Goal: Transaction & Acquisition: Book appointment/travel/reservation

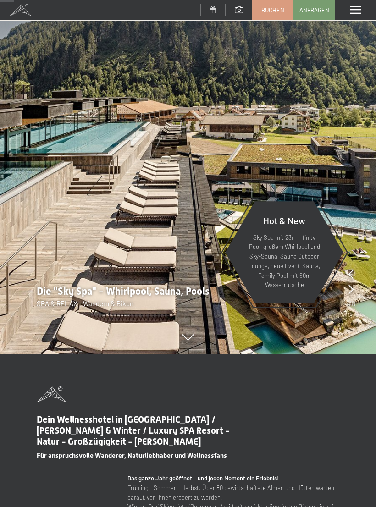
scroll to position [152, 0]
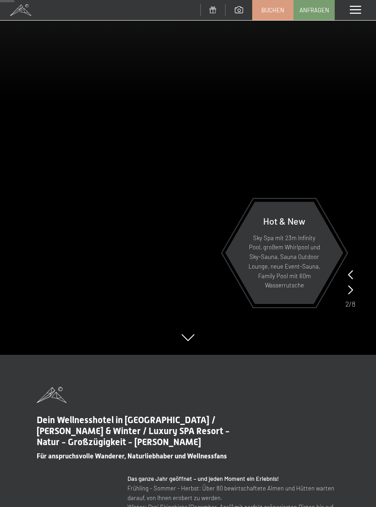
click at [354, 15] on div "Menü" at bounding box center [355, 10] width 41 height 20
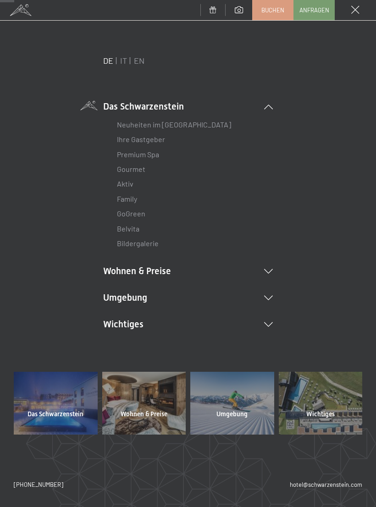
click at [145, 158] on link "Premium Spa" at bounding box center [138, 154] width 42 height 9
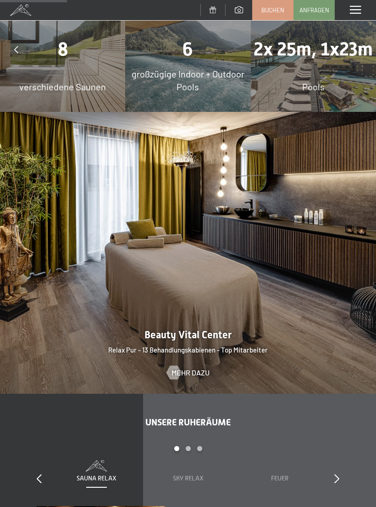
scroll to position [761, 0]
click at [198, 368] on span "Mehr dazu" at bounding box center [191, 373] width 38 height 10
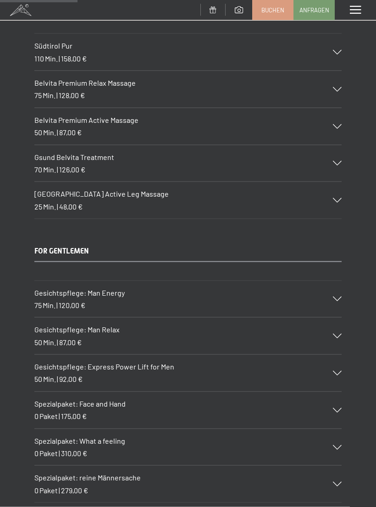
scroll to position [1430, 0]
click at [331, 291] on div "Gesichtspflege: Man Energy 75 Min. | 120,00 €" at bounding box center [187, 299] width 307 height 37
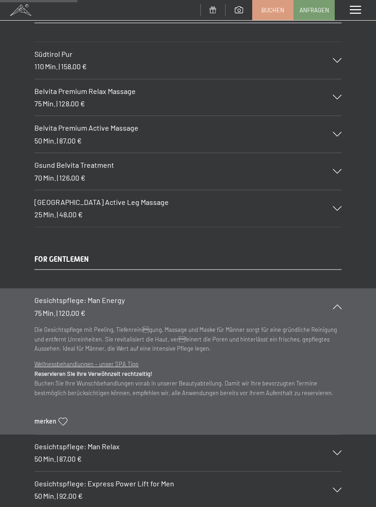
click at [64, 418] on icon at bounding box center [63, 422] width 9 height 8
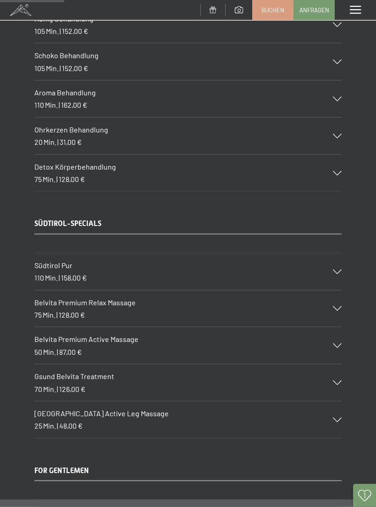
scroll to position [1222, 0]
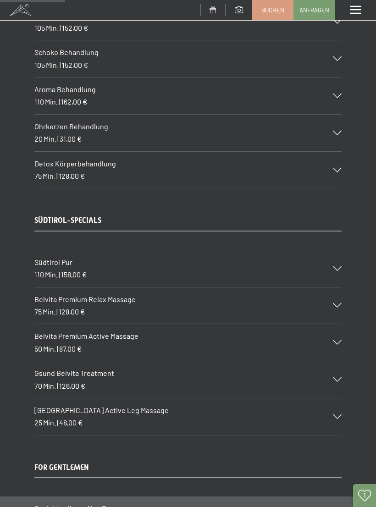
click at [337, 301] on div "Belvita Premium Relax Massage 75 Min. | 128,00 €" at bounding box center [187, 306] width 307 height 37
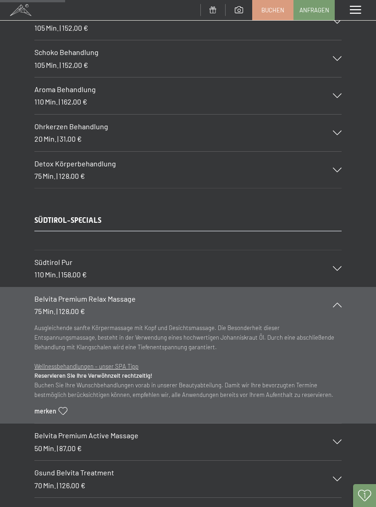
click at [339, 300] on div "Belvita Premium Relax Massage 75 Min. | 128,00 €" at bounding box center [187, 305] width 307 height 37
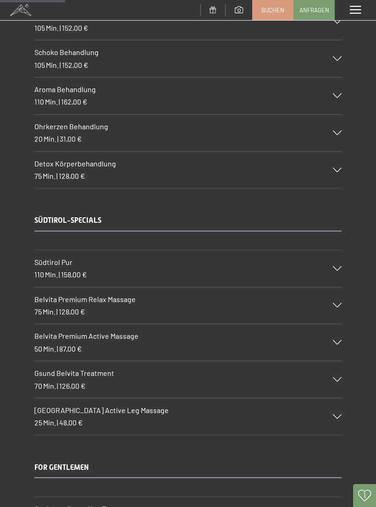
click at [340, 340] on icon at bounding box center [337, 342] width 9 height 5
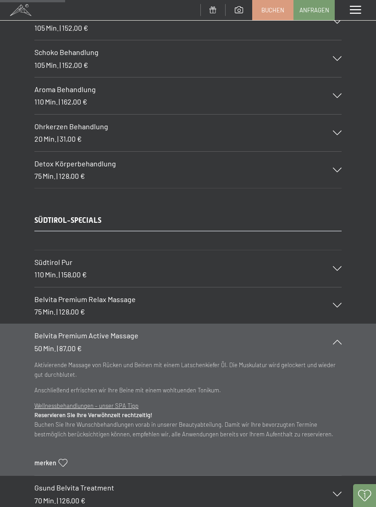
click at [64, 459] on icon at bounding box center [63, 463] width 9 height 8
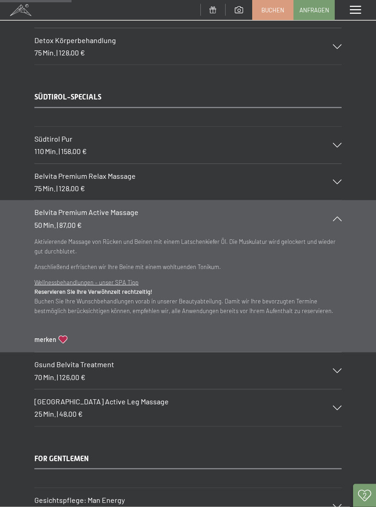
scroll to position [1347, 0]
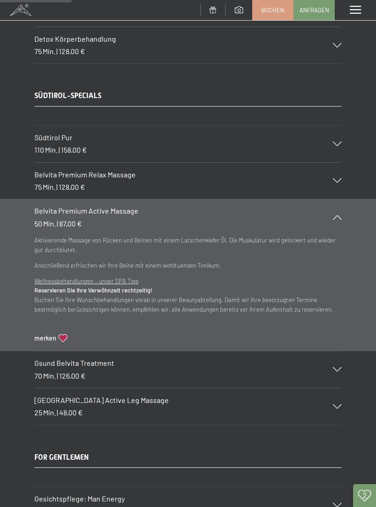
click at [340, 368] on icon at bounding box center [337, 370] width 9 height 5
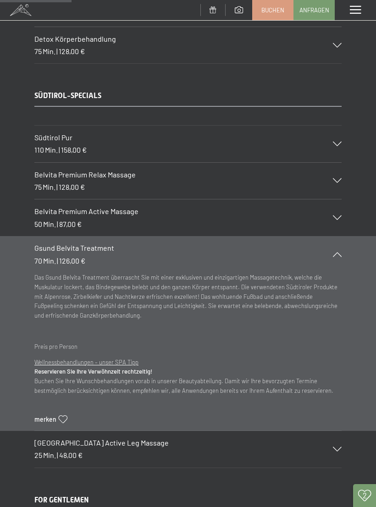
click at [342, 271] on section "Gsund Belvita Treatment 70 Min. | 126,00 € Das Gsund Belvita Treatment überrasc…" at bounding box center [188, 333] width 376 height 195
click at [339, 247] on div "Gsund Belvita Treatment 70 Min. | 126,00 €" at bounding box center [187, 254] width 307 height 37
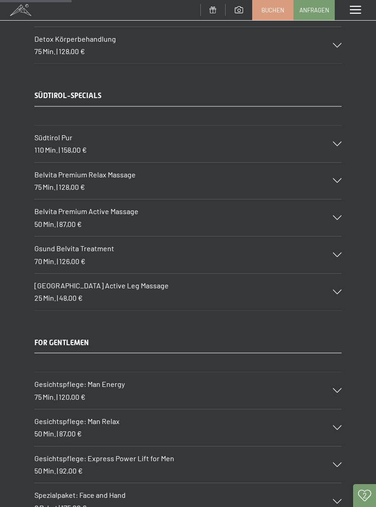
click at [358, 265] on div "SÜDTIROL-SPECIALS Südtirol Pur 110 Min. | 158,00 € Wohltuende Pflege für den ga…" at bounding box center [188, 201] width 376 height 220
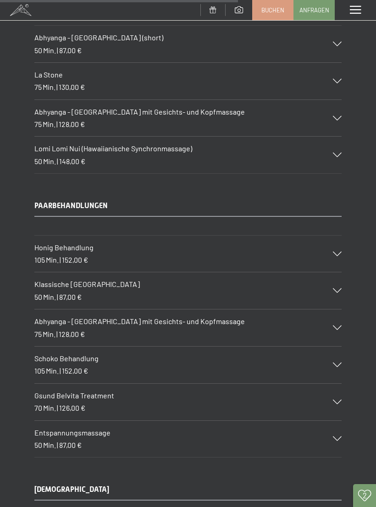
scroll to position [4419, 0]
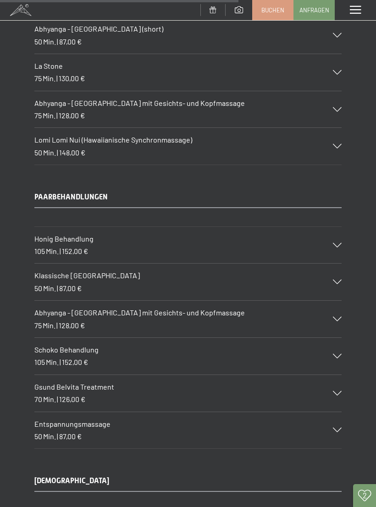
click at [335, 375] on div "Gsund Belvita Treatment 70 Min. | 126,00 €" at bounding box center [187, 393] width 307 height 37
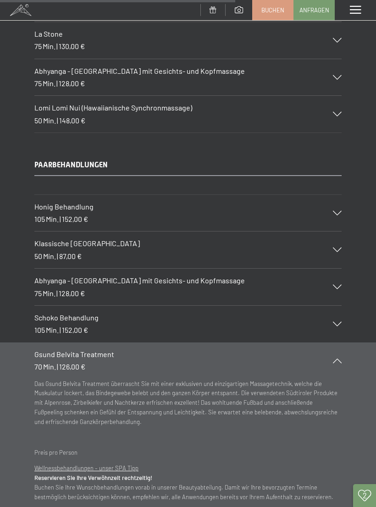
scroll to position [4451, 0]
click at [340, 343] on div "Gsund Belvita Treatment 70 Min. | 126,00 €" at bounding box center [187, 361] width 307 height 37
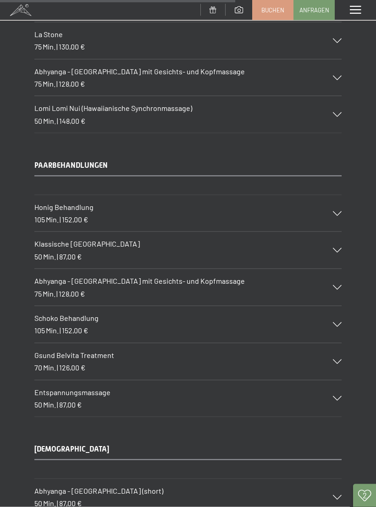
scroll to position [4452, 0]
click at [340, 343] on div "Gsund Belvita Treatment 70 Min. | 126,00 €" at bounding box center [187, 361] width 307 height 37
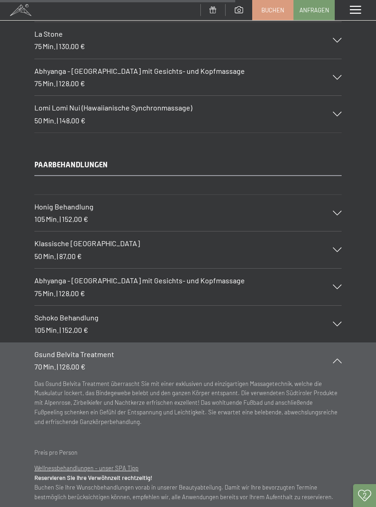
click at [62, 476] on div "Das Gsund Belvita Treatment überrascht Sie mit einer exklusiven und einzigartig…" at bounding box center [187, 460] width 307 height 162
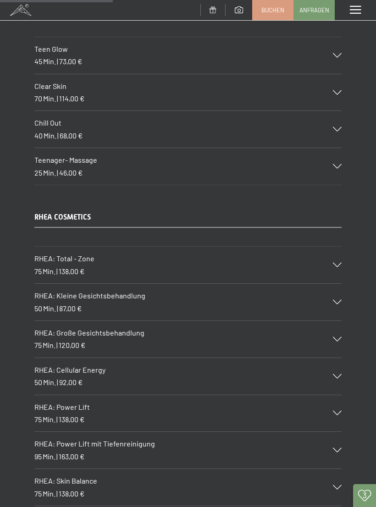
scroll to position [2138, 0]
click at [363, 493] on span "3" at bounding box center [365, 495] width 4 height 9
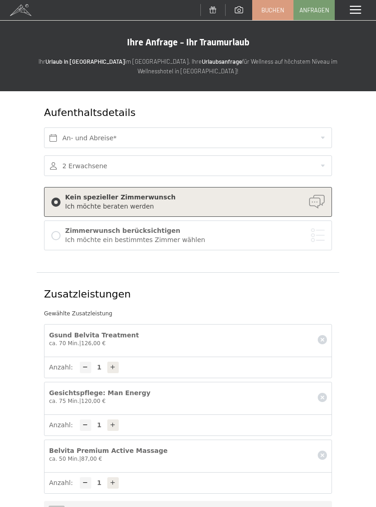
click at [355, 11] on span at bounding box center [355, 10] width 11 height 8
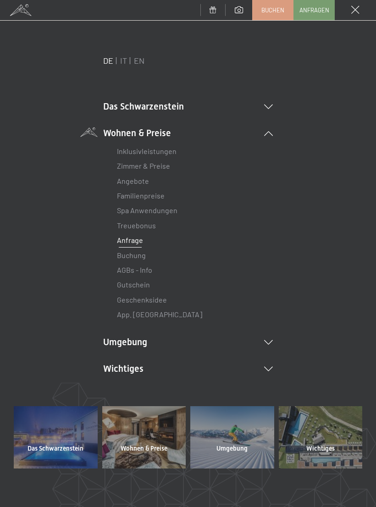
click at [168, 212] on link "Spa Anwendungen" at bounding box center [147, 210] width 61 height 9
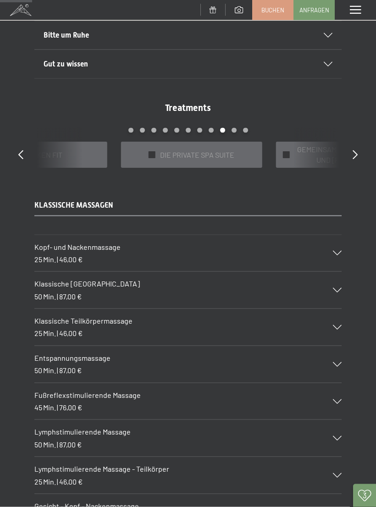
scroll to position [585, 0]
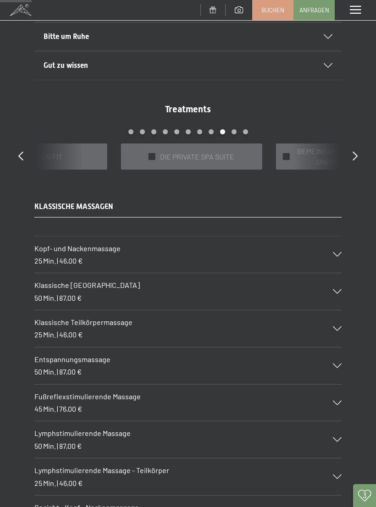
click at [215, 156] on span "DIE PRIVATE SPA SUITE" at bounding box center [197, 157] width 74 height 10
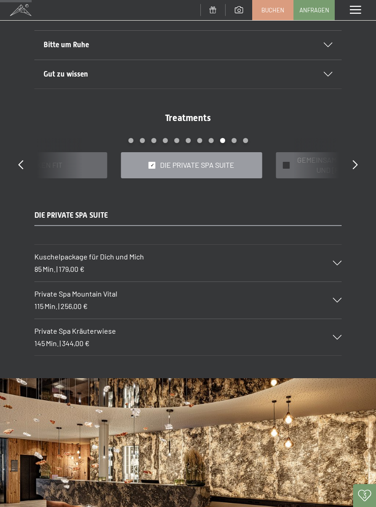
click at [338, 298] on icon at bounding box center [337, 300] width 9 height 5
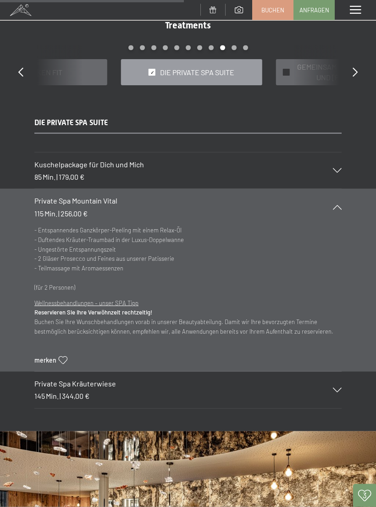
scroll to position [669, 0]
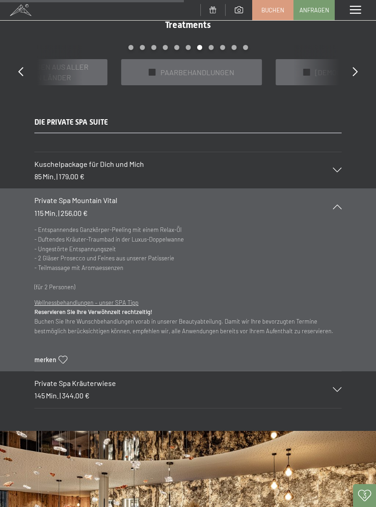
click at [296, 74] on div "✓ AYURVEDA" at bounding box center [346, 72] width 141 height 26
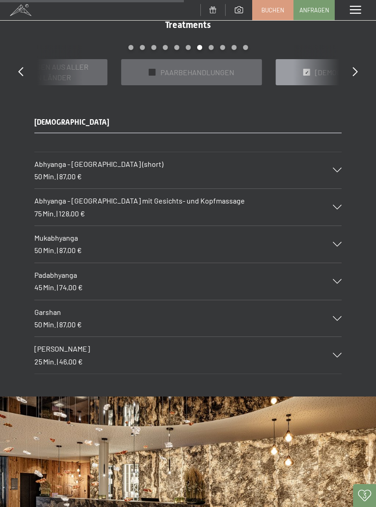
click at [338, 353] on icon at bounding box center [337, 355] width 9 height 5
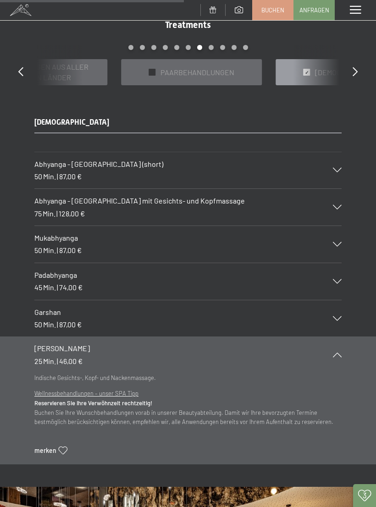
click at [342, 353] on div at bounding box center [332, 355] width 20 height 5
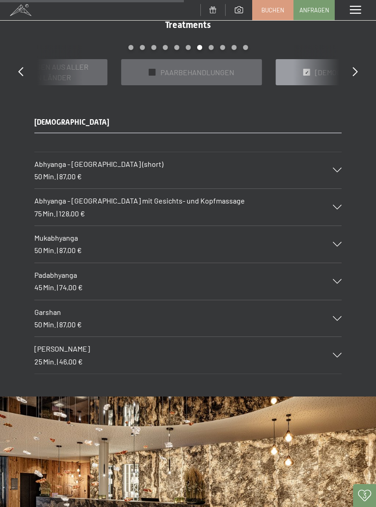
click at [338, 317] on icon at bounding box center [337, 319] width 9 height 5
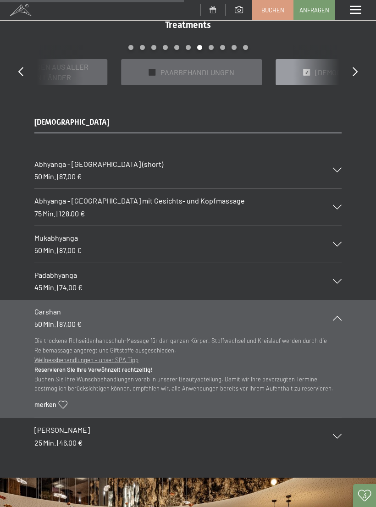
click at [340, 316] on icon at bounding box center [337, 318] width 9 height 5
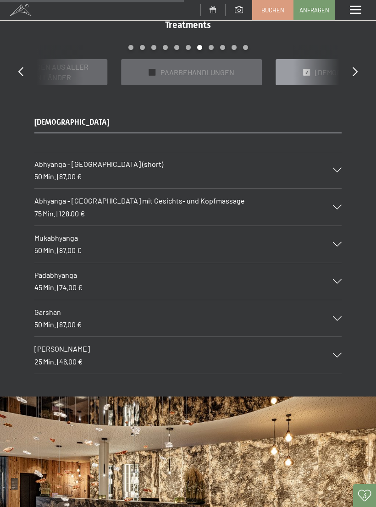
click at [336, 242] on icon at bounding box center [337, 244] width 9 height 5
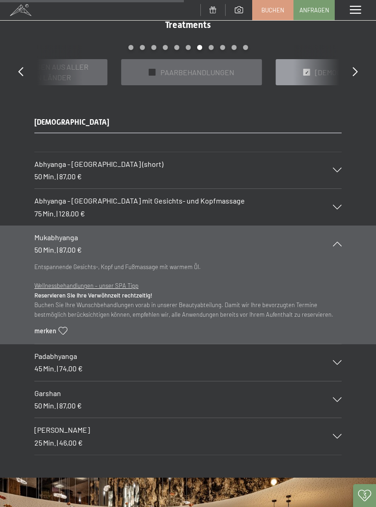
click at [340, 242] on icon at bounding box center [337, 244] width 9 height 5
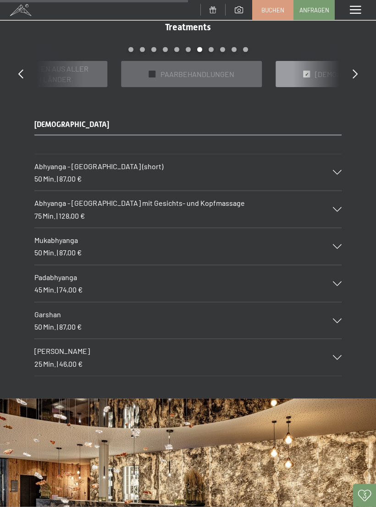
scroll to position [668, 0]
click at [19, 72] on icon at bounding box center [20, 73] width 5 height 9
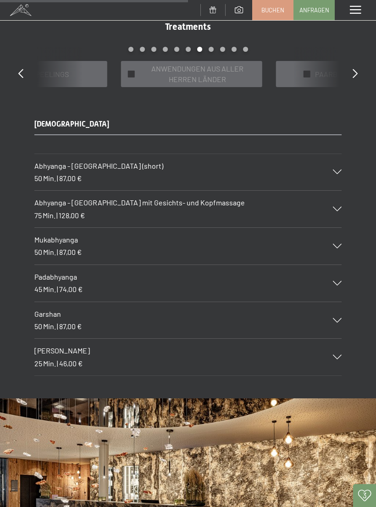
click at [178, 66] on span "ANWENDUNGEN AUS ALLER HERREN LÄNDER" at bounding box center [197, 74] width 116 height 21
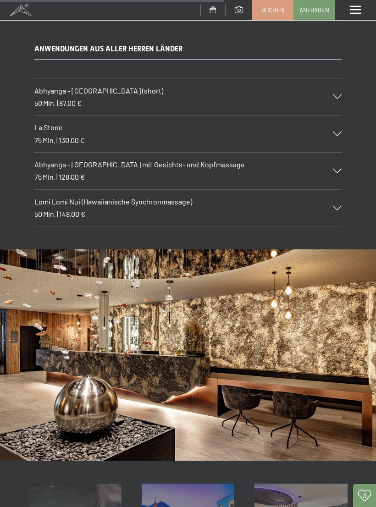
scroll to position [741, 0]
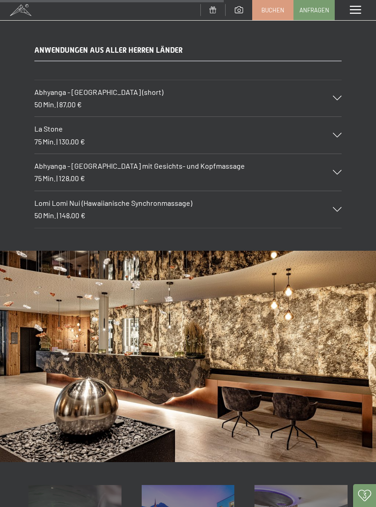
click at [335, 207] on icon at bounding box center [337, 209] width 9 height 5
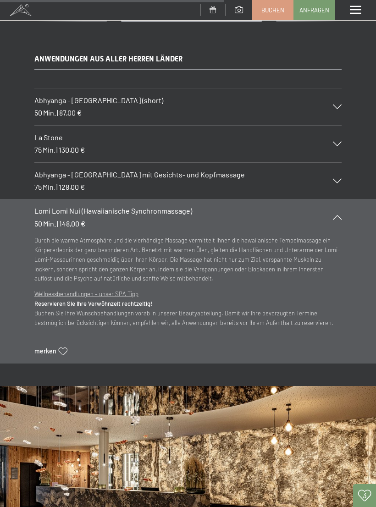
click at [339, 215] on icon at bounding box center [337, 217] width 9 height 5
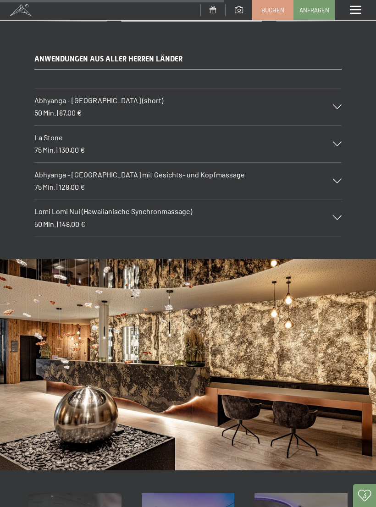
click at [339, 142] on div "La Stone 75 Min. | 130,00 €" at bounding box center [187, 144] width 307 height 37
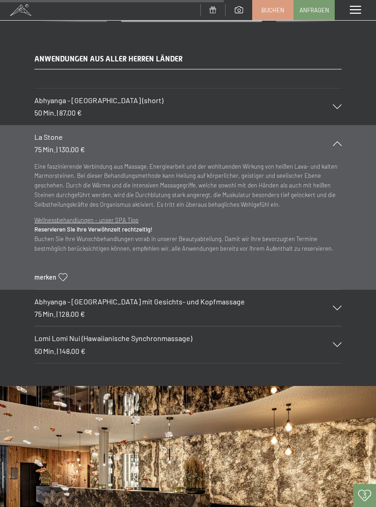
click at [338, 141] on icon at bounding box center [337, 143] width 9 height 5
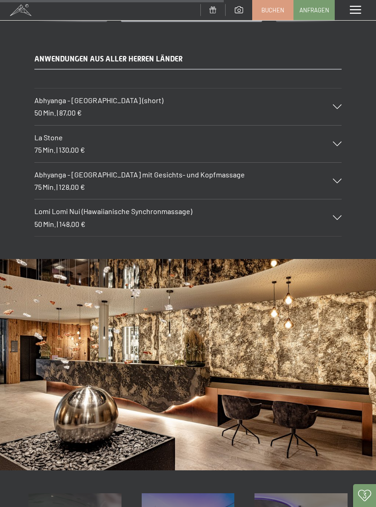
click at [341, 105] on icon at bounding box center [337, 107] width 9 height 5
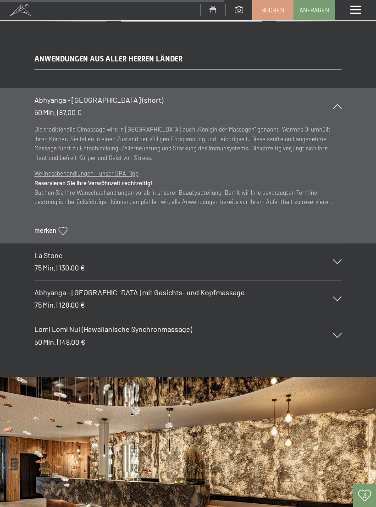
click at [338, 108] on div "Abhyanga - Ganzkörpermassage (short) 50 Min. | 87,00 €" at bounding box center [187, 106] width 307 height 37
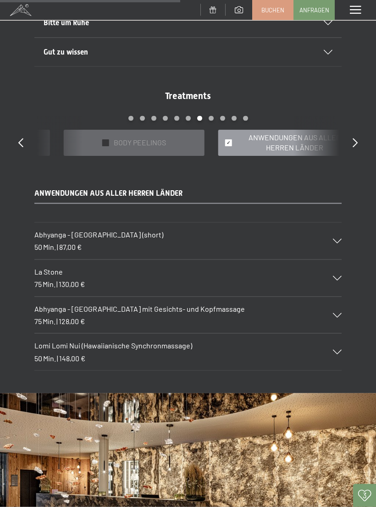
scroll to position [607, 0]
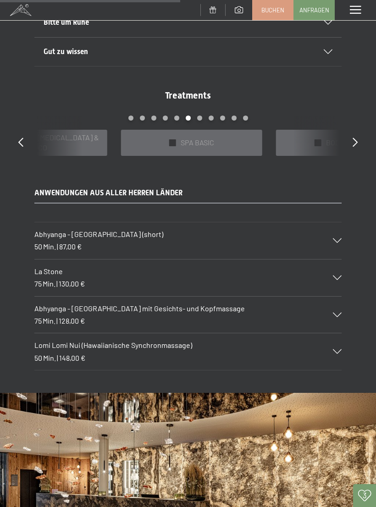
click at [290, 146] on div "✓ BODY PEELINGS" at bounding box center [346, 143] width 141 height 26
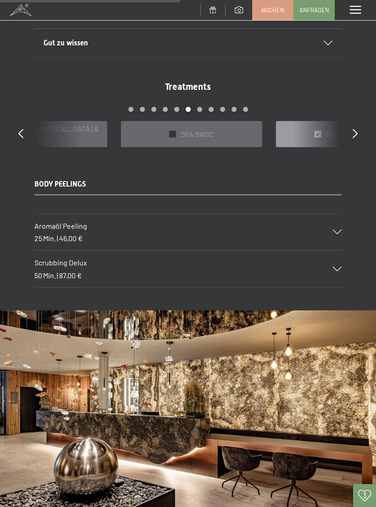
click at [337, 270] on div "Scrubbing Delux 50 Min. | 87,00 €" at bounding box center [187, 269] width 307 height 37
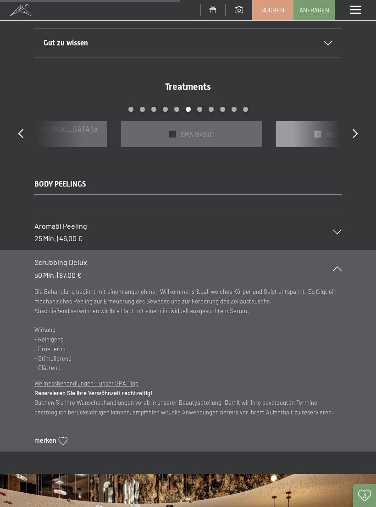
click at [340, 261] on div "Scrubbing Delux 50 Min. | 87,00 €" at bounding box center [187, 269] width 307 height 37
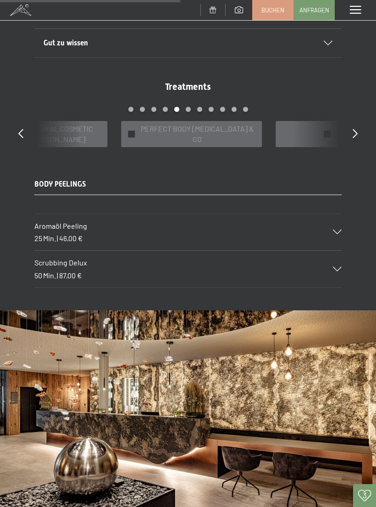
click at [198, 127] on span "PERFECT BODY CELLULITE & CO" at bounding box center [197, 134] width 116 height 21
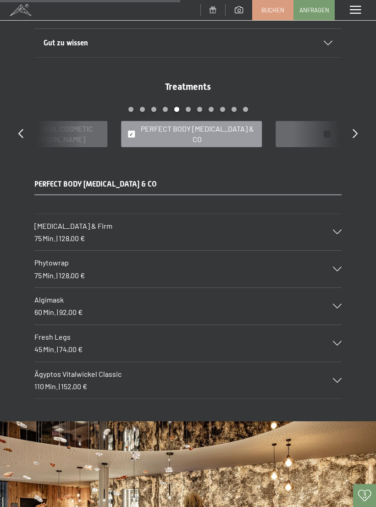
click at [340, 230] on icon at bounding box center [337, 232] width 9 height 5
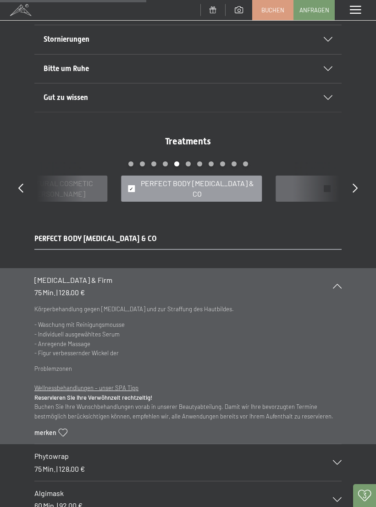
scroll to position [571, 0]
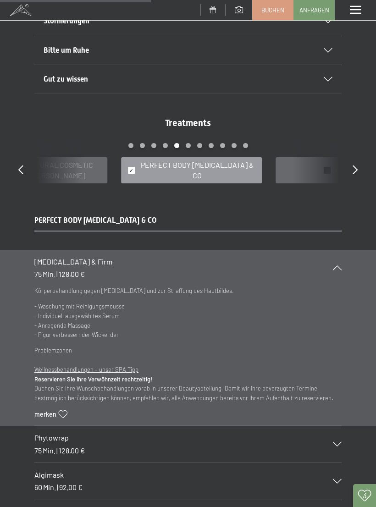
click at [338, 266] on icon at bounding box center [337, 268] width 9 height 5
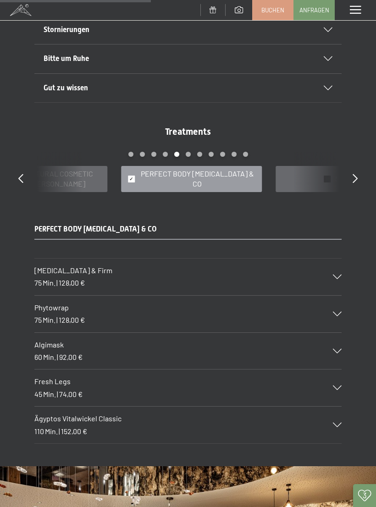
click at [340, 386] on icon at bounding box center [337, 388] width 9 height 5
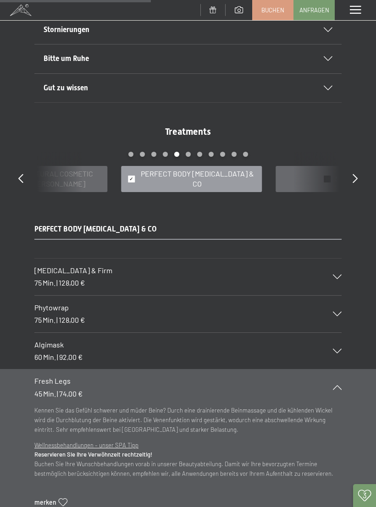
click at [339, 385] on icon at bounding box center [337, 387] width 9 height 5
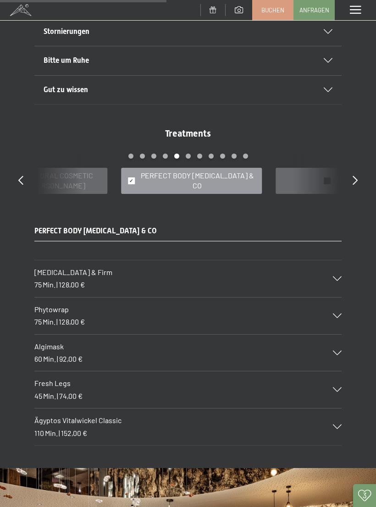
scroll to position [569, 0]
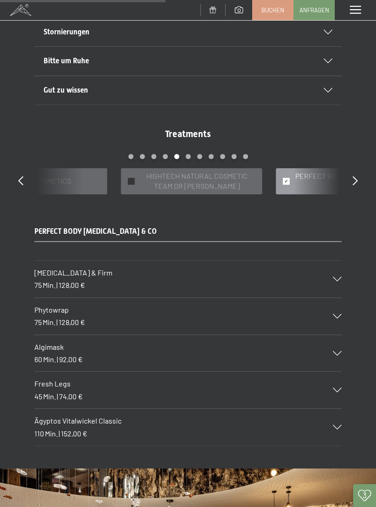
click at [196, 181] on span "HIGHTECH NATURAL COSMETIC TEAM DR JOSEPH" at bounding box center [197, 181] width 116 height 21
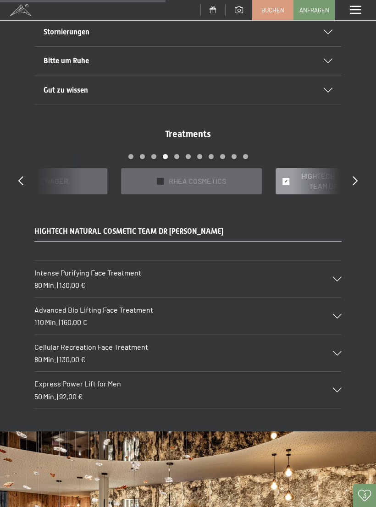
click at [223, 176] on span "RHEA COSMETICS" at bounding box center [197, 181] width 57 height 10
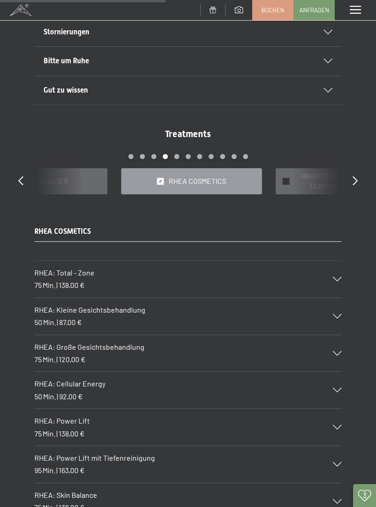
click at [335, 282] on div "RHEA: Total - Zone 75 Min. | 138,00 €" at bounding box center [187, 279] width 307 height 37
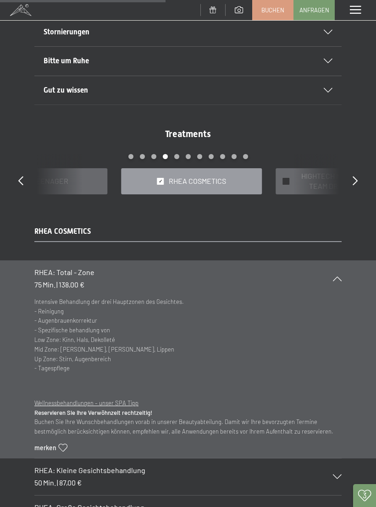
click at [350, 273] on section "RHEA: Total - Zone 75 Min. | 138,00 € Intensive Behandlung der drei Hauptzonen …" at bounding box center [188, 360] width 376 height 198
click at [336, 273] on div "RHEA: Total - Zone 75 Min. | 138,00 €" at bounding box center [187, 279] width 307 height 37
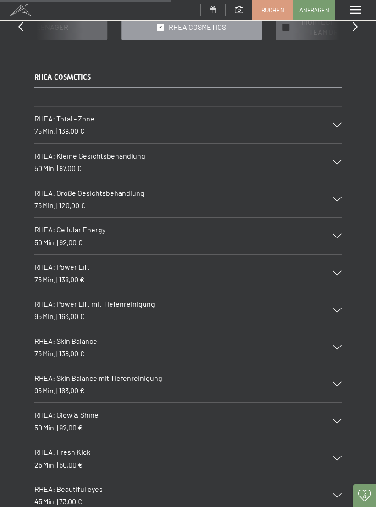
scroll to position [724, 0]
click at [339, 308] on icon at bounding box center [337, 310] width 9 height 5
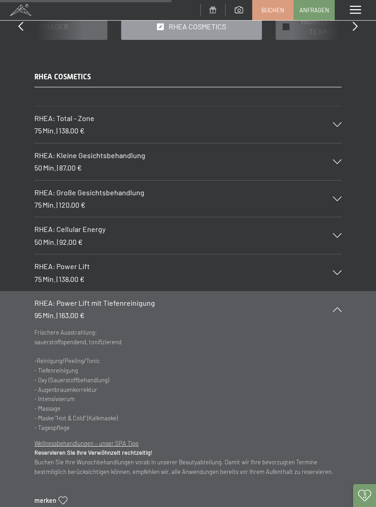
click at [338, 307] on icon at bounding box center [337, 309] width 9 height 5
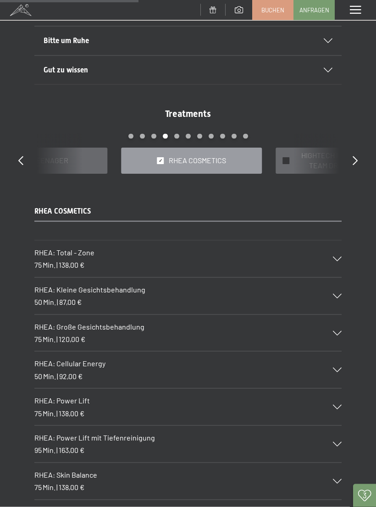
scroll to position [590, 0]
click at [20, 159] on icon at bounding box center [20, 160] width 5 height 9
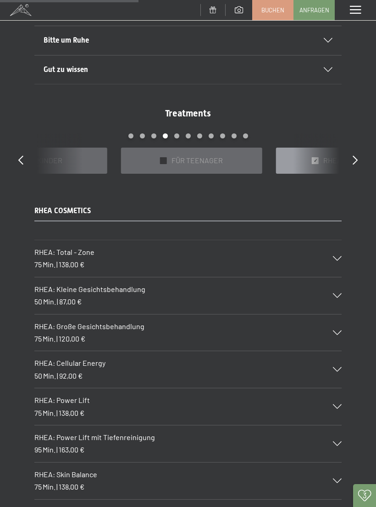
click at [23, 154] on div at bounding box center [20, 160] width 5 height 13
click at [19, 157] on icon at bounding box center [20, 160] width 5 height 9
click at [22, 159] on icon at bounding box center [20, 160] width 5 height 9
click at [19, 156] on icon at bounding box center [20, 160] width 5 height 9
click at [196, 156] on span "ENTSPANNENDE BEHANDLUNGEN" at bounding box center [197, 161] width 113 height 10
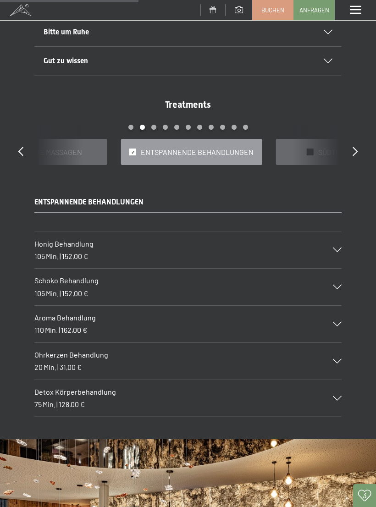
click at [338, 285] on icon at bounding box center [337, 287] width 9 height 5
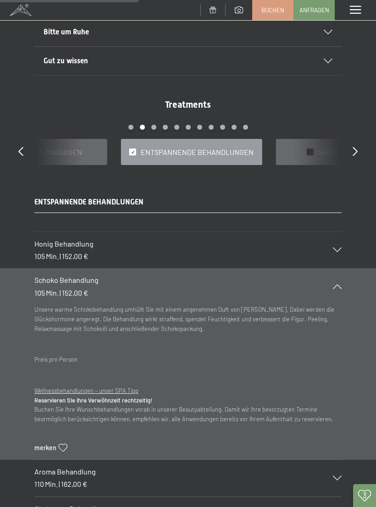
click at [339, 284] on icon at bounding box center [337, 286] width 9 height 5
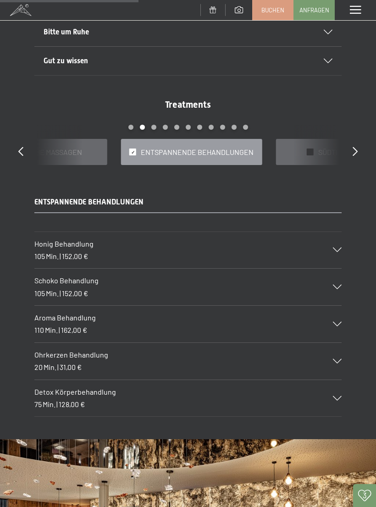
click at [338, 396] on icon at bounding box center [337, 398] width 9 height 5
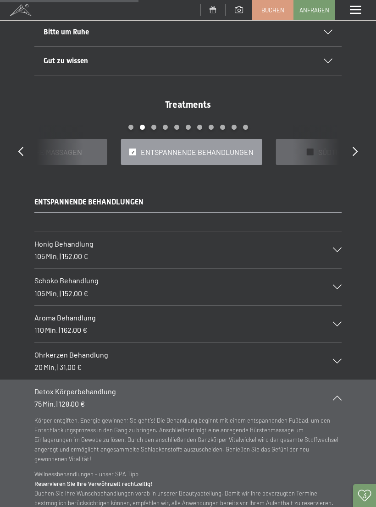
click at [340, 396] on icon at bounding box center [337, 398] width 9 height 5
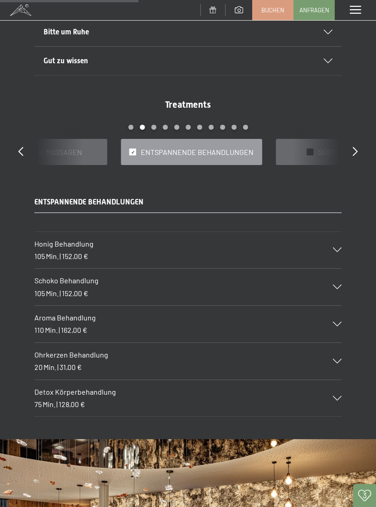
click at [22, 147] on icon at bounding box center [20, 151] width 5 height 9
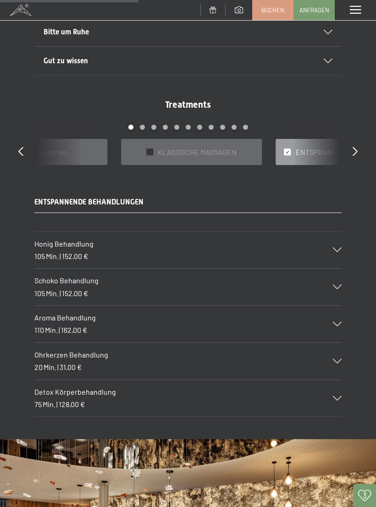
click at [20, 147] on icon at bounding box center [20, 151] width 5 height 9
click at [18, 150] on icon at bounding box center [20, 151] width 5 height 9
click at [22, 147] on icon at bounding box center [20, 151] width 5 height 9
click at [20, 145] on div at bounding box center [20, 151] width 5 height 13
click at [18, 148] on icon at bounding box center [20, 151] width 5 height 9
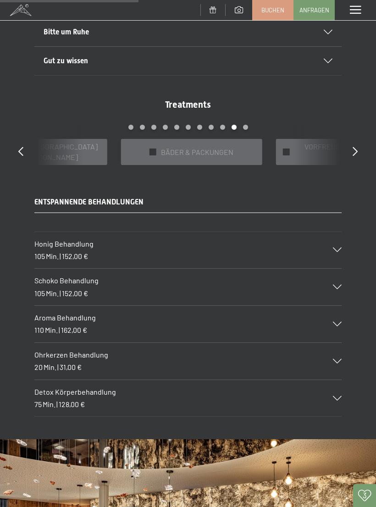
click at [21, 147] on icon at bounding box center [20, 151] width 5 height 9
click at [14, 147] on div "Treatments slide 19 to 21 of 22 ✓ WELLNESS-PAKETE ✓ FIT & FUN ✓ alle Kategorien…" at bounding box center [188, 131] width 376 height 67
click at [22, 147] on icon at bounding box center [20, 151] width 5 height 9
click at [19, 149] on icon at bounding box center [20, 151] width 5 height 9
click at [20, 149] on icon at bounding box center [20, 151] width 5 height 9
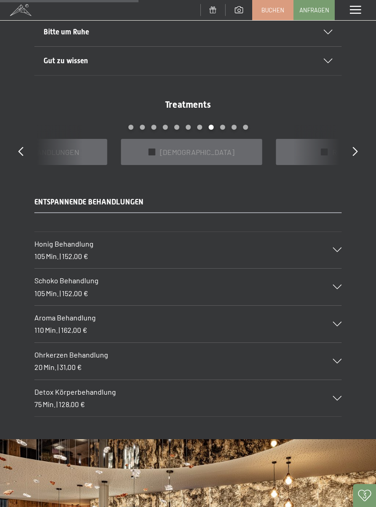
click at [16, 147] on div "Treatments slide 16 to 18 of 22 ✓ WELLNESS-PAKETE ✓ FIT & FUN ✓ alle Kategorien…" at bounding box center [188, 131] width 376 height 67
click at [21, 145] on div at bounding box center [20, 151] width 5 height 13
click at [20, 151] on icon at bounding box center [20, 151] width 5 height 9
click at [19, 153] on icon at bounding box center [20, 151] width 5 height 9
click at [23, 145] on div at bounding box center [20, 151] width 5 height 13
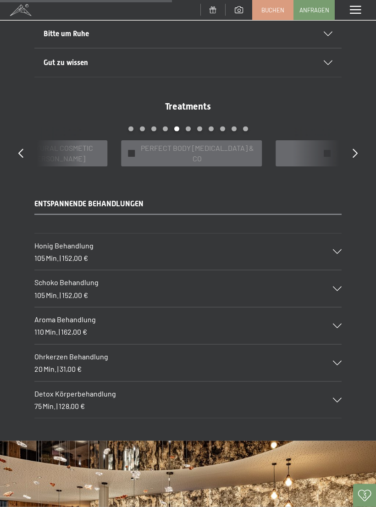
scroll to position [587, 0]
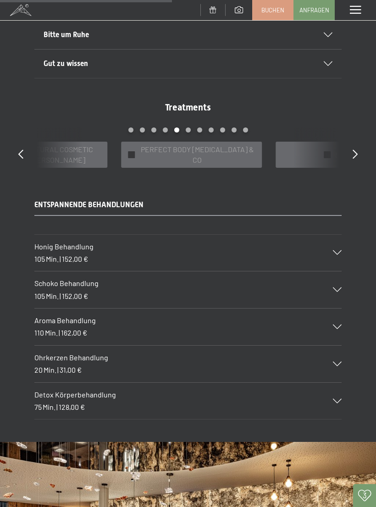
click at [78, 148] on span "HIGHTECH NATURAL COSMETIC TEAM DR JOSEPH" at bounding box center [42, 155] width 116 height 21
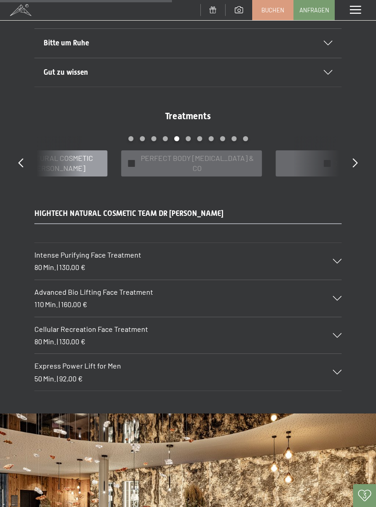
click at [339, 259] on icon at bounding box center [337, 261] width 9 height 5
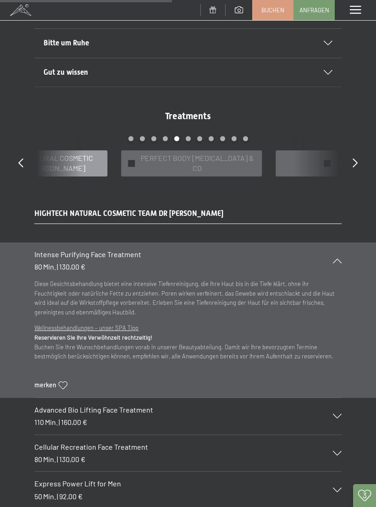
click at [340, 254] on div "Intense Purifying Face Treatment 80 Min. | 130,00 €" at bounding box center [187, 261] width 307 height 37
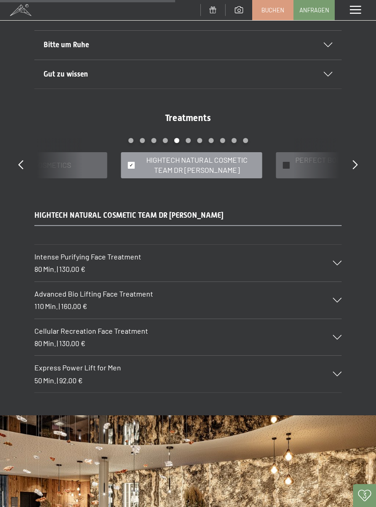
scroll to position [584, 0]
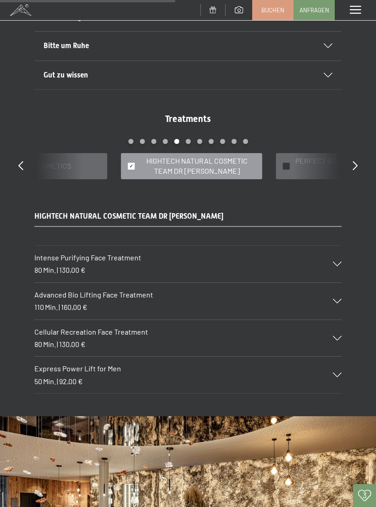
click at [341, 255] on div "Intense Purifying Face Treatment 80 Min. | 130,00 €" at bounding box center [187, 264] width 307 height 37
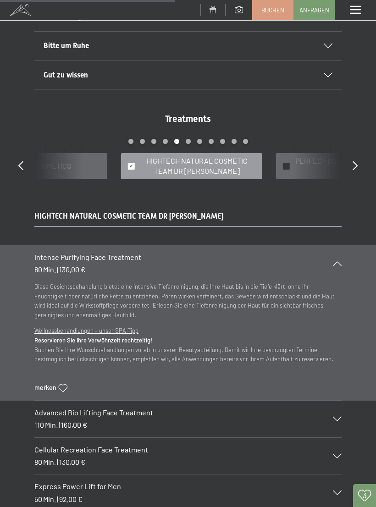
click at [342, 262] on div at bounding box center [332, 264] width 20 height 5
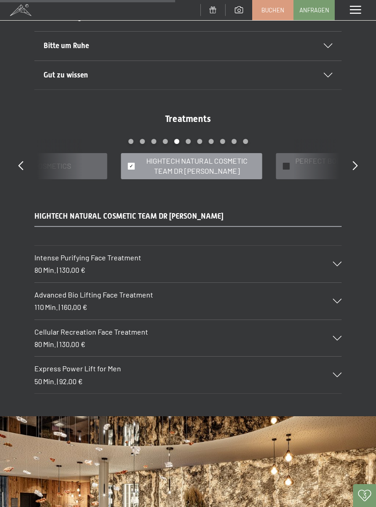
click at [338, 336] on icon at bounding box center [337, 338] width 9 height 5
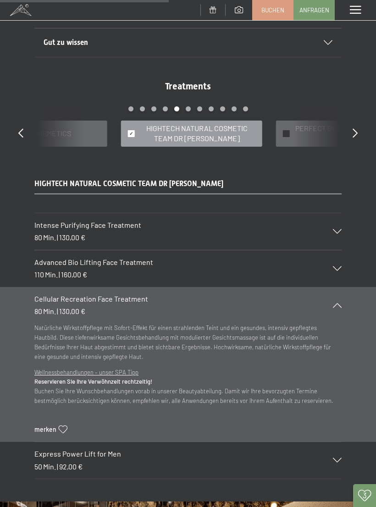
scroll to position [618, 0]
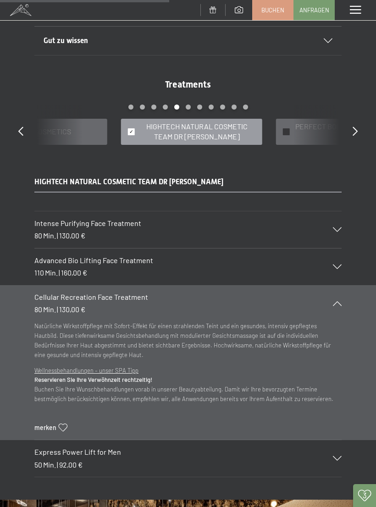
click at [341, 223] on div "Intense Purifying Face Treatment 80 Min. | 130,00 €" at bounding box center [187, 230] width 307 height 37
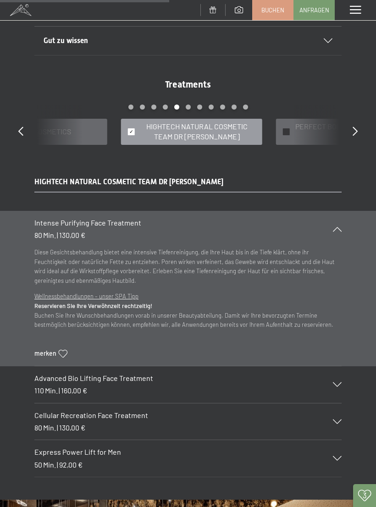
click at [341, 222] on div "Intense Purifying Face Treatment 80 Min. | 130,00 €" at bounding box center [187, 229] width 307 height 37
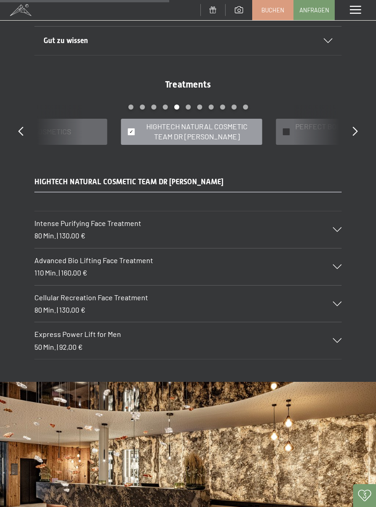
click at [339, 302] on icon at bounding box center [337, 304] width 9 height 5
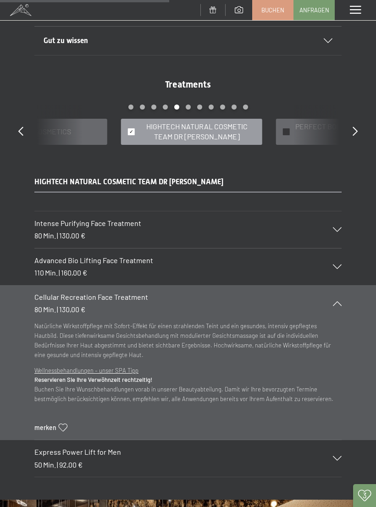
click at [340, 295] on div "Cellular Recreation Face Treatment 80 Min. | 130,00 €" at bounding box center [187, 303] width 307 height 37
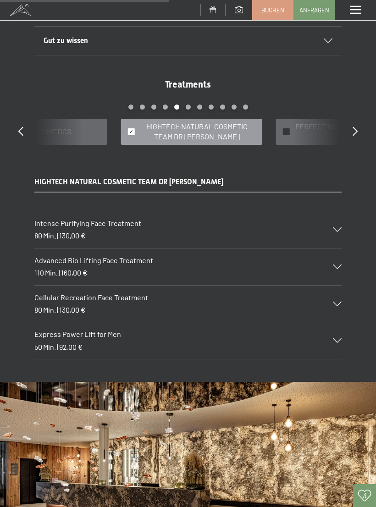
click at [339, 228] on icon at bounding box center [337, 230] width 9 height 5
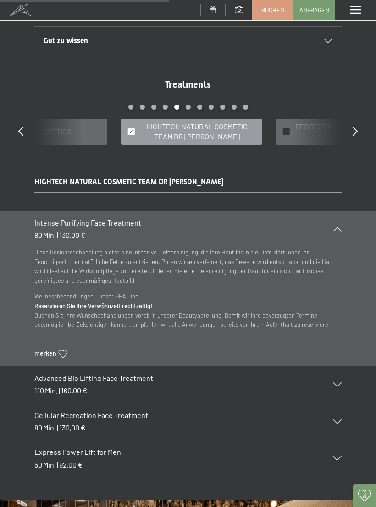
click at [341, 228] on icon at bounding box center [337, 229] width 9 height 5
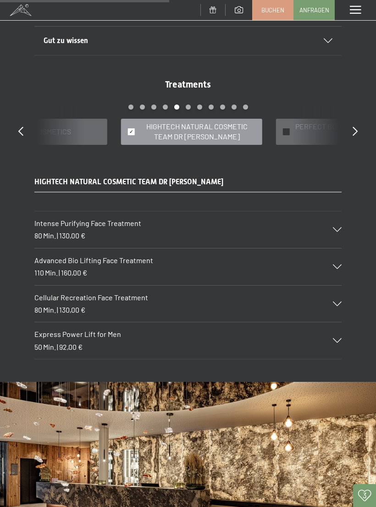
click at [340, 302] on icon at bounding box center [337, 304] width 9 height 5
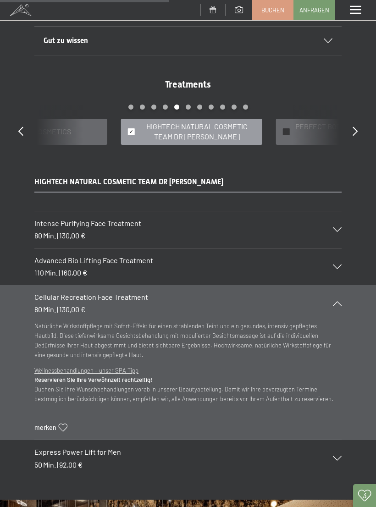
click at [64, 424] on icon at bounding box center [63, 428] width 9 height 8
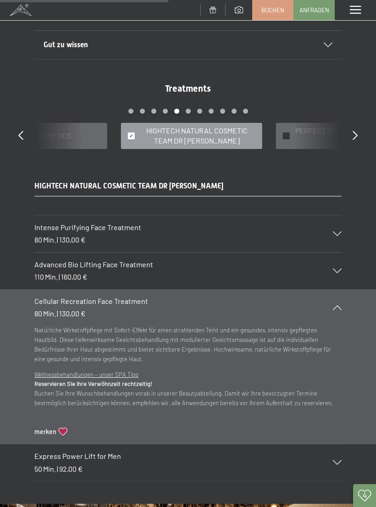
click at [21, 131] on icon at bounding box center [20, 135] width 5 height 9
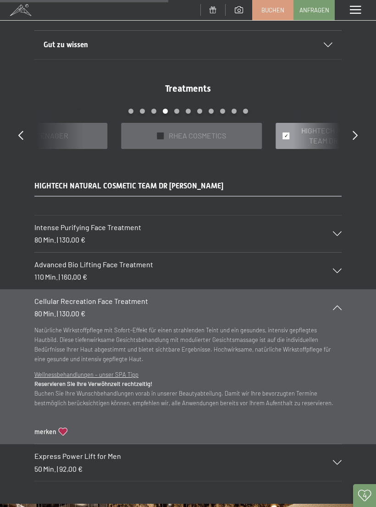
click at [196, 132] on span "RHEA COSMETICS" at bounding box center [197, 136] width 57 height 10
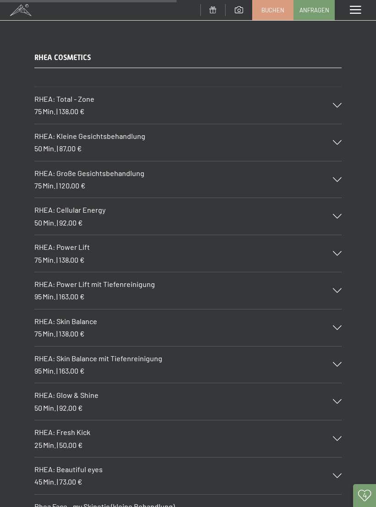
scroll to position [744, 0]
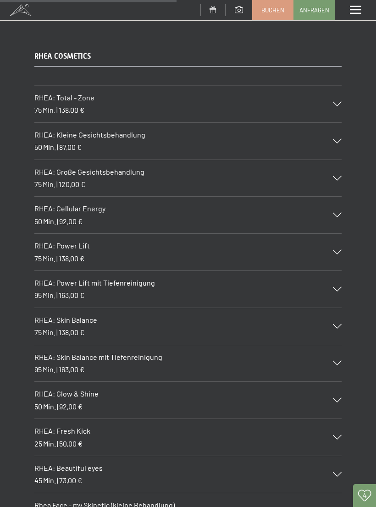
click at [338, 176] on icon at bounding box center [337, 178] width 9 height 5
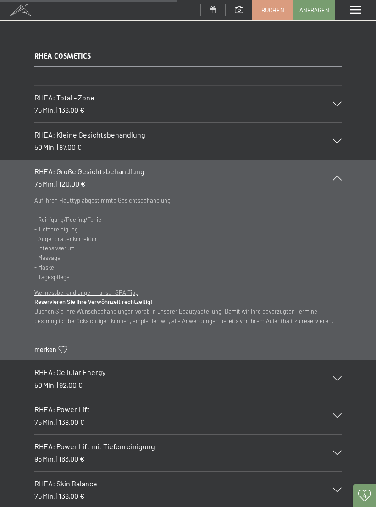
click at [341, 176] on icon at bounding box center [337, 178] width 9 height 5
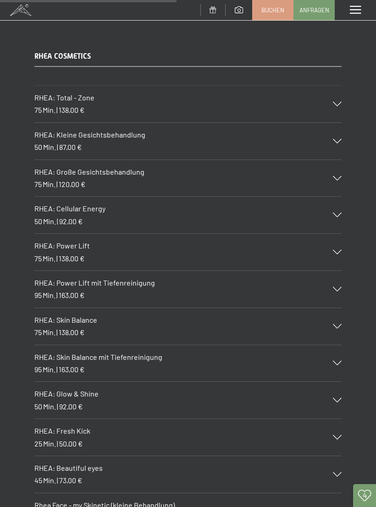
click at [340, 213] on icon at bounding box center [337, 215] width 9 height 5
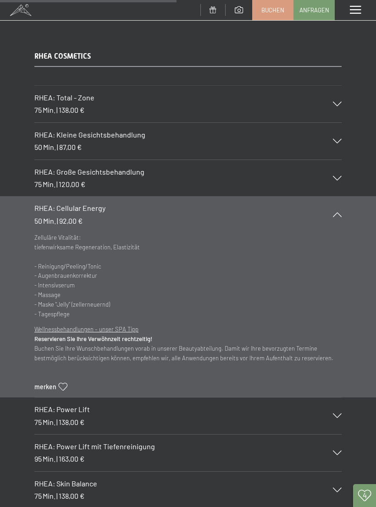
click at [341, 212] on icon at bounding box center [337, 214] width 9 height 5
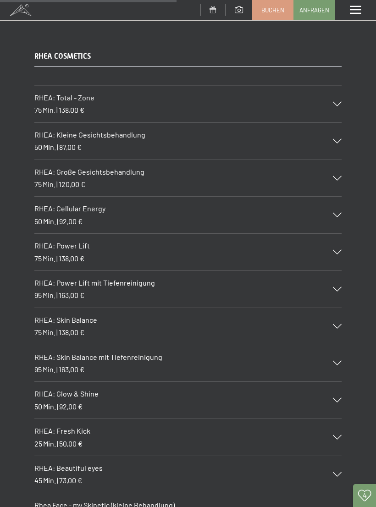
click at [338, 324] on icon at bounding box center [337, 326] width 9 height 5
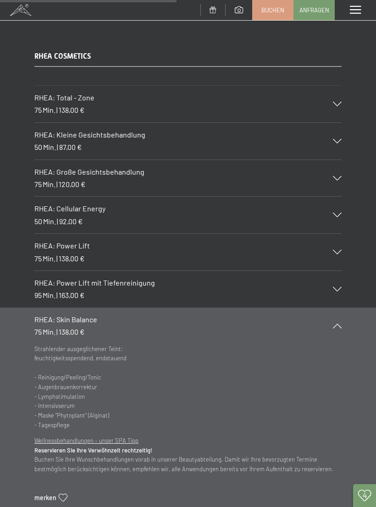
click at [341, 324] on icon at bounding box center [337, 326] width 9 height 5
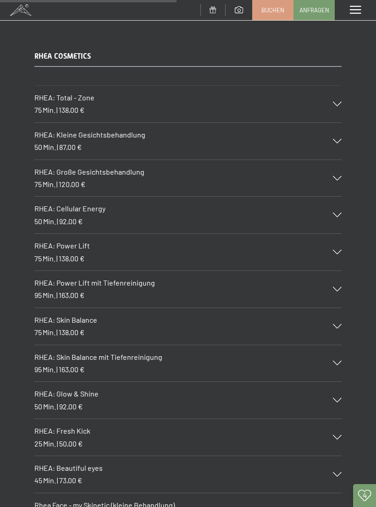
click at [341, 361] on icon at bounding box center [337, 363] width 9 height 5
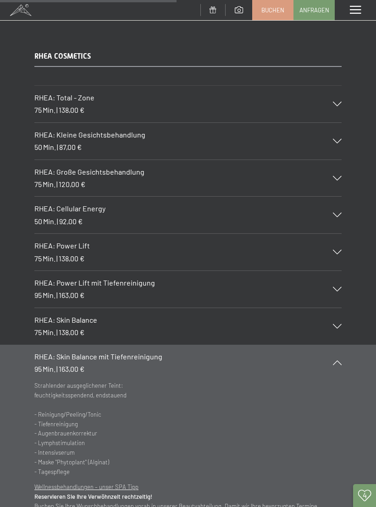
click at [340, 361] on icon at bounding box center [337, 363] width 9 height 5
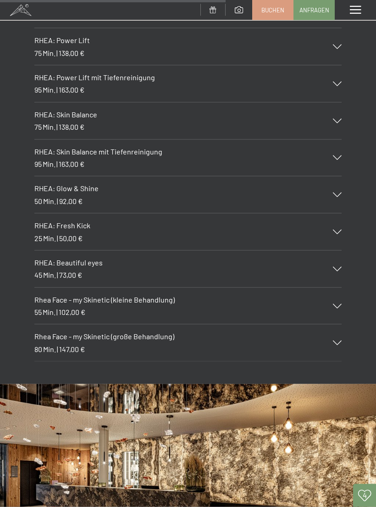
scroll to position [950, 0]
click at [341, 332] on div "Rhea Face - my Skinetic (große Behandlung) 80 Min. | 147,00 €" at bounding box center [187, 342] width 307 height 37
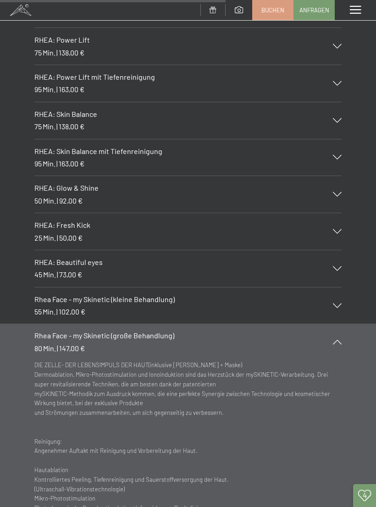
click at [340, 328] on div "Rhea Face - my Skinetic (große Behandlung) 80 Min. | 147,00 €" at bounding box center [187, 342] width 307 height 37
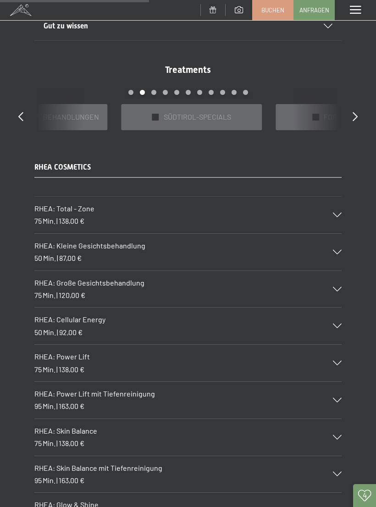
scroll to position [634, 0]
click at [302, 114] on div "✓ SÜDTIROL-SPECIALS" at bounding box center [346, 117] width 141 height 26
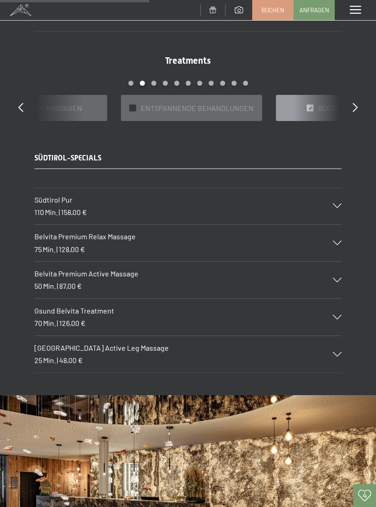
click at [335, 352] on icon at bounding box center [337, 354] width 9 height 5
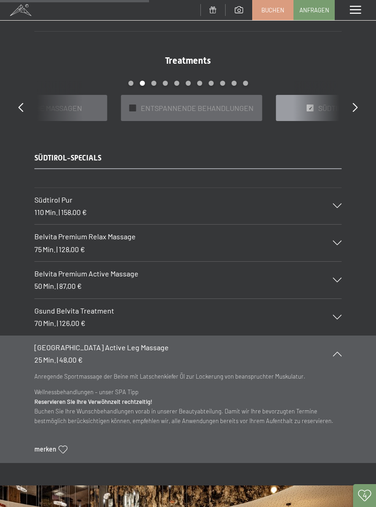
click at [335, 352] on icon at bounding box center [337, 354] width 9 height 5
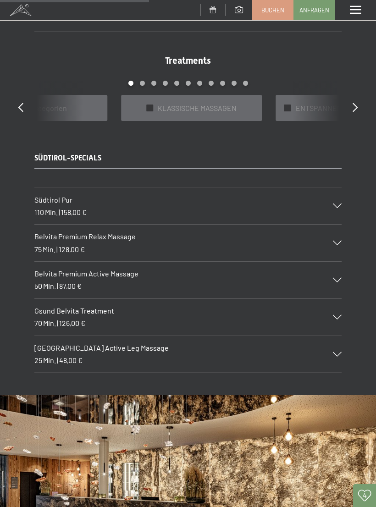
click at [210, 107] on span "KLASSISCHE MASSAGEN" at bounding box center [197, 108] width 79 height 10
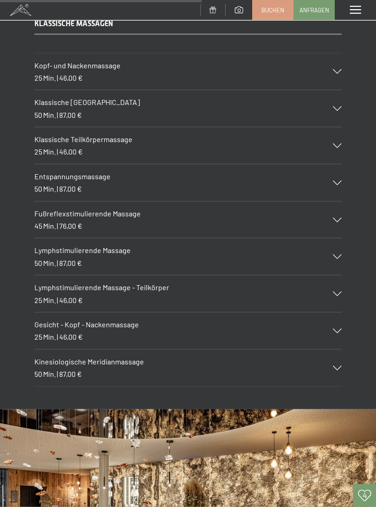
scroll to position [769, 0]
click at [336, 358] on div "Kinesiologische Meridianmassage 50 Min. | 87,00 €" at bounding box center [187, 368] width 307 height 37
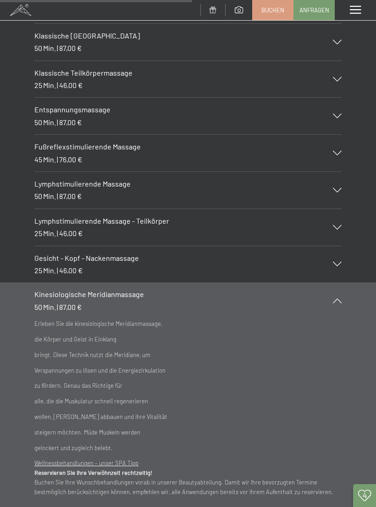
scroll to position [843, 0]
click at [341, 299] on icon at bounding box center [337, 301] width 9 height 5
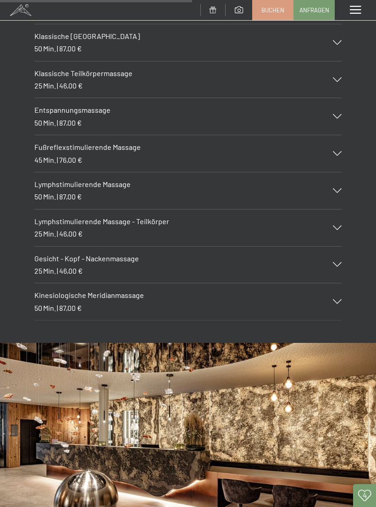
click at [339, 299] on div "Kinesiologische Meridianmassage 50 Min. | 87,00 €" at bounding box center [187, 302] width 307 height 37
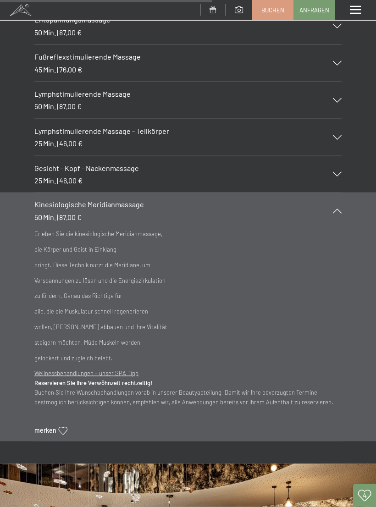
scroll to position [936, 0]
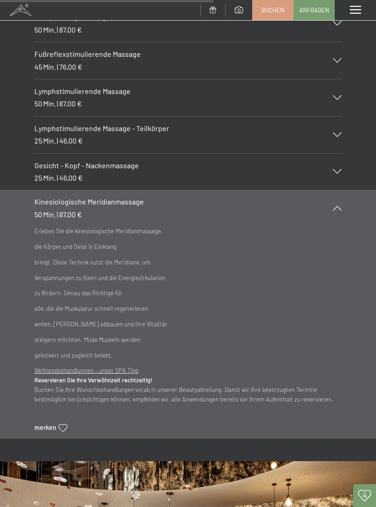
click at [60, 424] on icon at bounding box center [63, 428] width 9 height 8
click at [342, 206] on div at bounding box center [332, 208] width 20 height 5
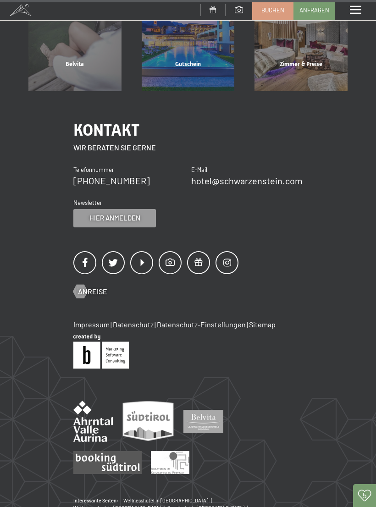
scroll to position [1438, 0]
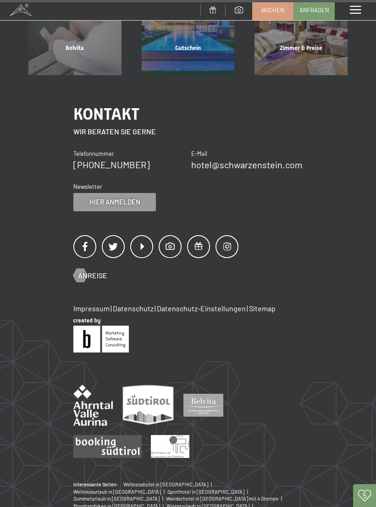
click at [358, 502] on icon at bounding box center [364, 495] width 13 height 11
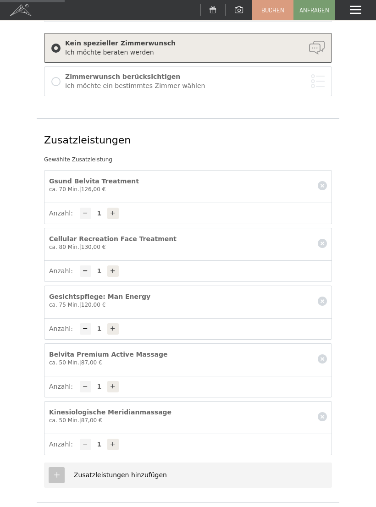
scroll to position [155, 0]
click at [109, 181] on span "Gsund Belvita Treatment" at bounding box center [94, 180] width 90 height 7
click at [117, 184] on div "Gsund Belvita Treatment" at bounding box center [94, 181] width 90 height 9
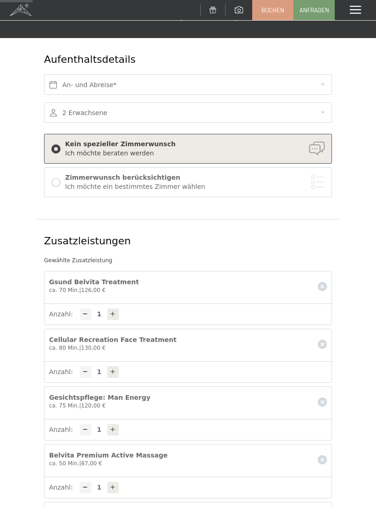
scroll to position [0, 0]
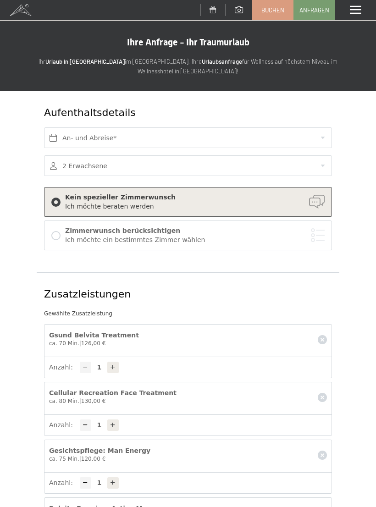
click at [353, 13] on span at bounding box center [355, 10] width 11 height 8
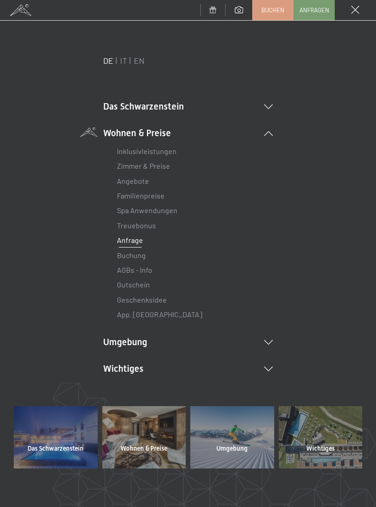
click at [163, 212] on link "Spa Anwendungen" at bounding box center [147, 210] width 61 height 9
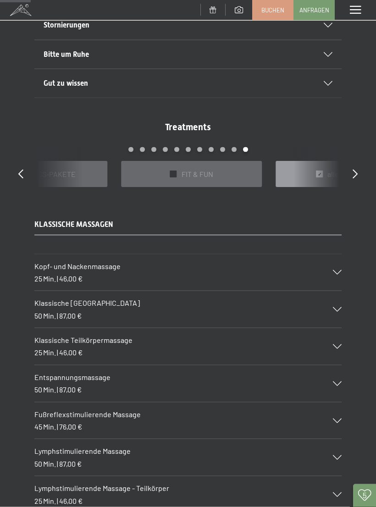
scroll to position [568, 0]
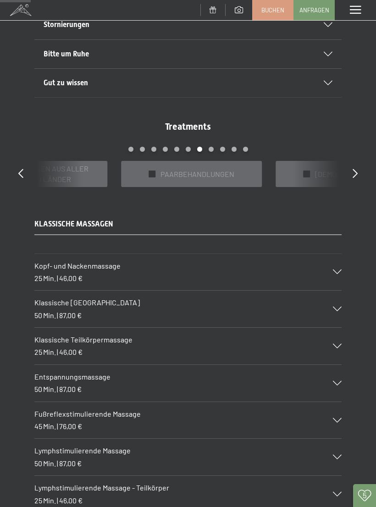
click at [201, 169] on span "PAARBEHANDLUNGEN" at bounding box center [198, 174] width 74 height 10
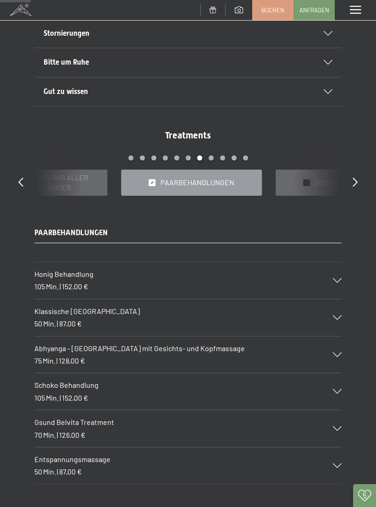
click at [338, 427] on icon at bounding box center [337, 429] width 9 height 5
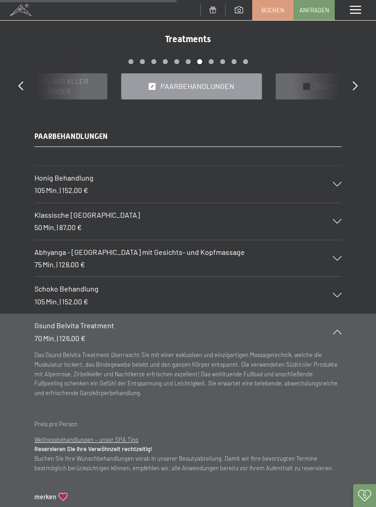
scroll to position [663, 0]
click at [337, 334] on div "Gsund Belvita Treatment 70 Min. | 126,00 €" at bounding box center [187, 332] width 307 height 37
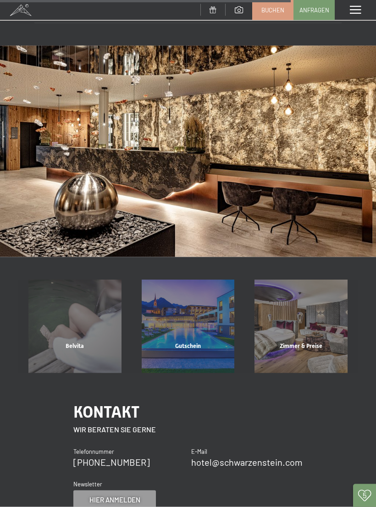
scroll to position [1034, 0]
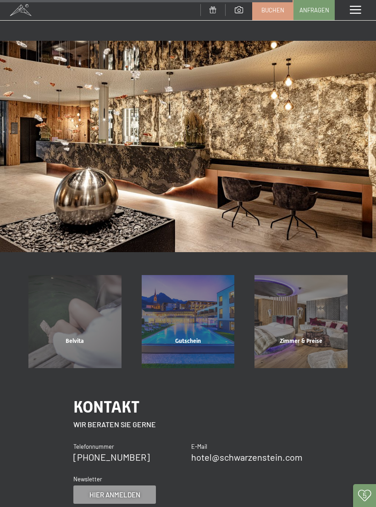
click at [360, 502] on icon at bounding box center [364, 495] width 13 height 11
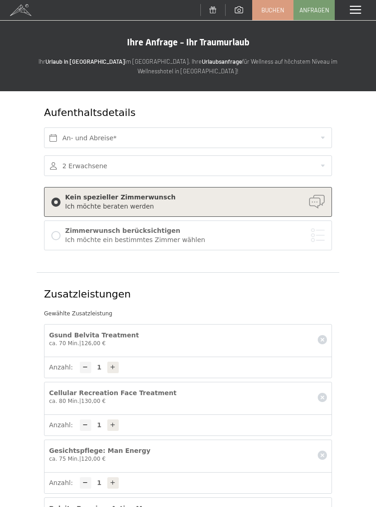
click at [355, 12] on span at bounding box center [355, 10] width 11 height 8
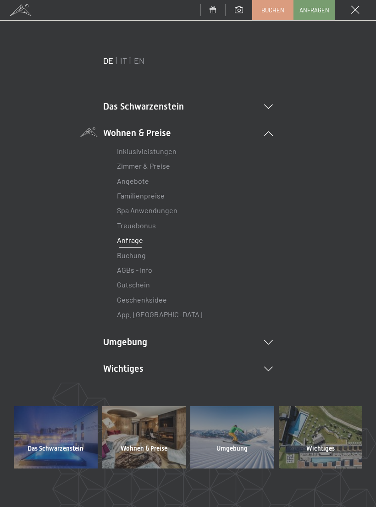
click at [167, 212] on link "Spa Anwendungen" at bounding box center [147, 210] width 61 height 9
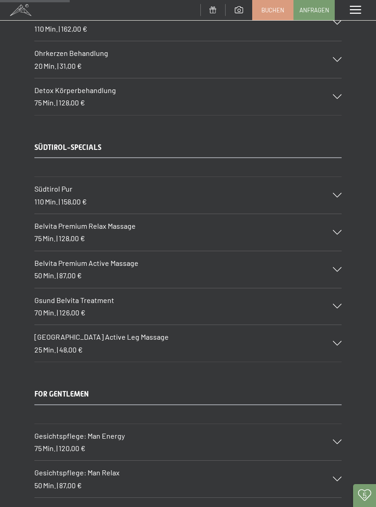
scroll to position [1287, 0]
click at [341, 341] on icon at bounding box center [337, 343] width 9 height 5
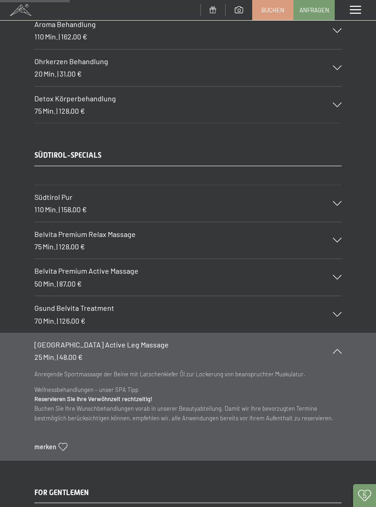
click at [72, 430] on div "Anregende Sportmassage der Beine mit Latschenkiefer Öl zur Lockerung von beansp…" at bounding box center [187, 417] width 307 height 94
click at [64, 443] on icon at bounding box center [63, 447] width 9 height 8
click at [366, 500] on span "6" at bounding box center [365, 495] width 4 height 9
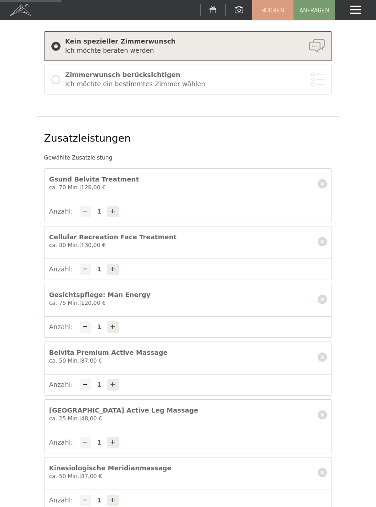
scroll to position [157, 0]
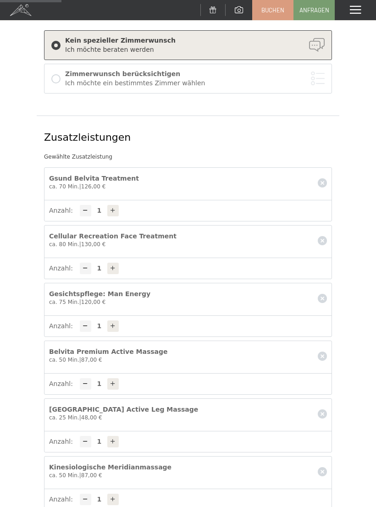
click at [107, 206] on div at bounding box center [112, 210] width 11 height 11
type input "2"
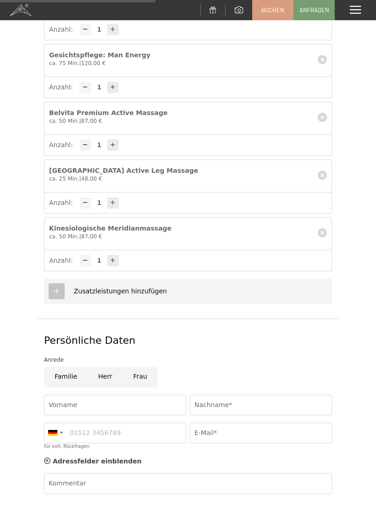
scroll to position [396, 0]
click at [138, 374] on input "Frau" at bounding box center [140, 378] width 35 height 21
radio input "true"
click at [85, 406] on input "Vorname" at bounding box center [115, 406] width 142 height 21
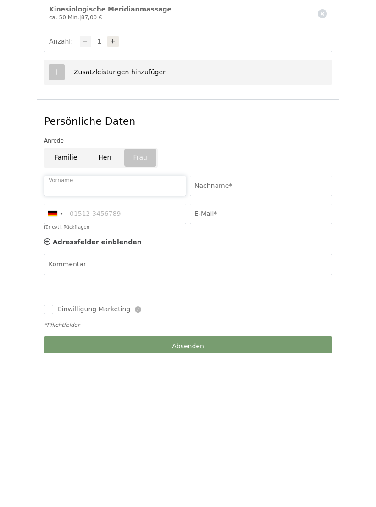
type input "[PERSON_NAME]"
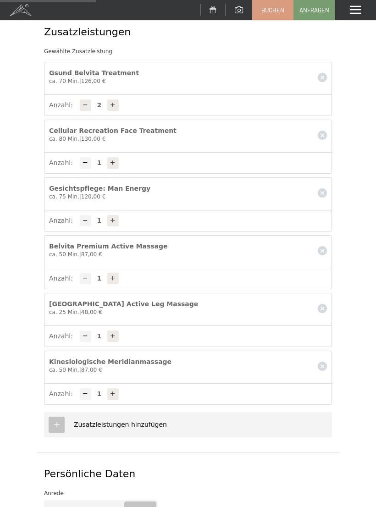
scroll to position [263, 0]
click at [346, 9] on div "Menü" at bounding box center [355, 10] width 41 height 20
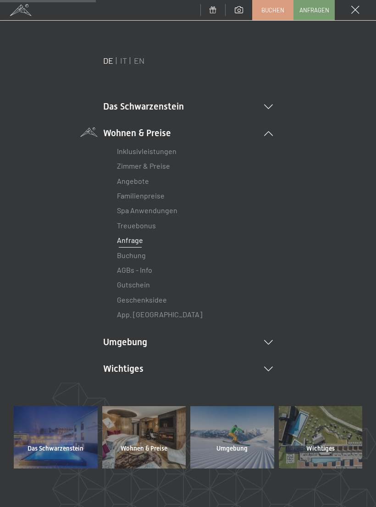
scroll to position [0, 0]
click at [351, 7] on div "Menü" at bounding box center [355, 10] width 41 height 20
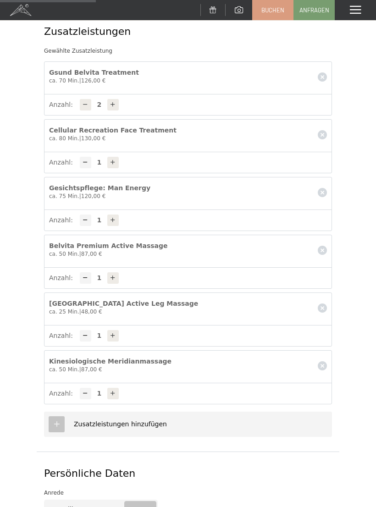
click at [356, 10] on span at bounding box center [355, 10] width 11 height 8
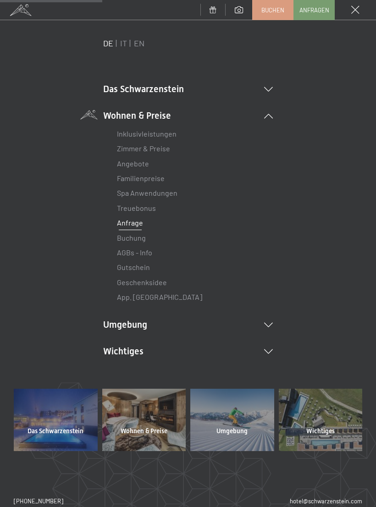
scroll to position [282, 0]
click at [354, 13] on span at bounding box center [355, 10] width 8 height 8
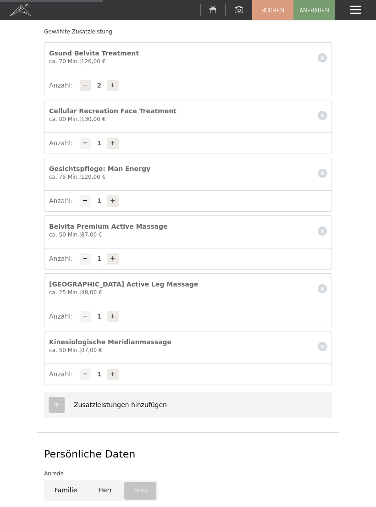
click at [349, 12] on div "Menü" at bounding box center [355, 10] width 41 height 20
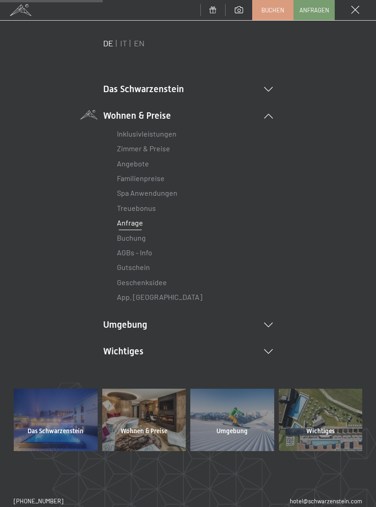
click at [270, 87] on icon at bounding box center [268, 89] width 9 height 5
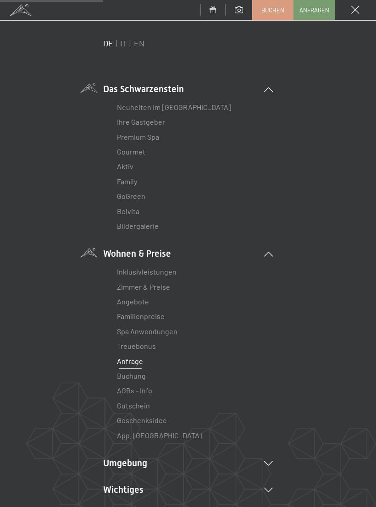
click at [123, 163] on link "Aktiv" at bounding box center [125, 166] width 17 height 9
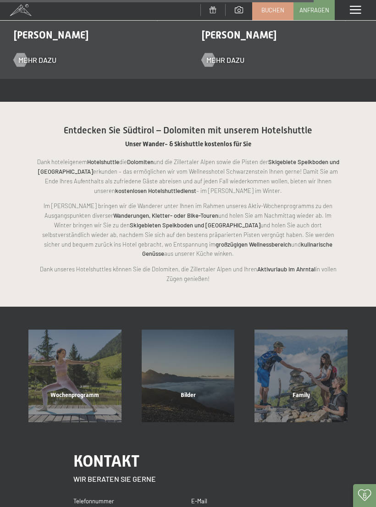
scroll to position [1584, 0]
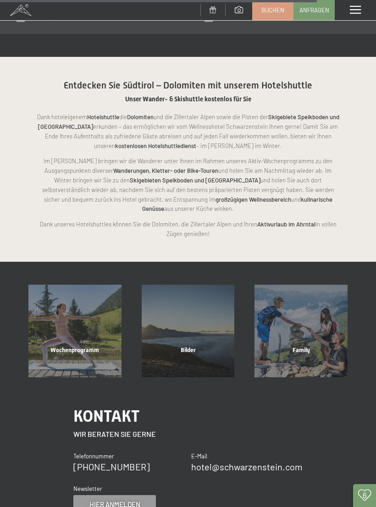
click at [73, 347] on span "Wochenprogramm" at bounding box center [74, 350] width 49 height 7
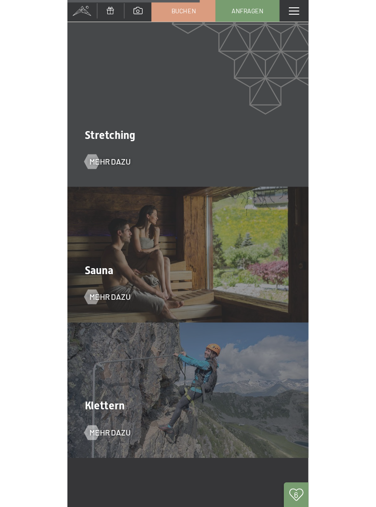
scroll to position [1455, 0]
